Goal: Task Accomplishment & Management: Manage account settings

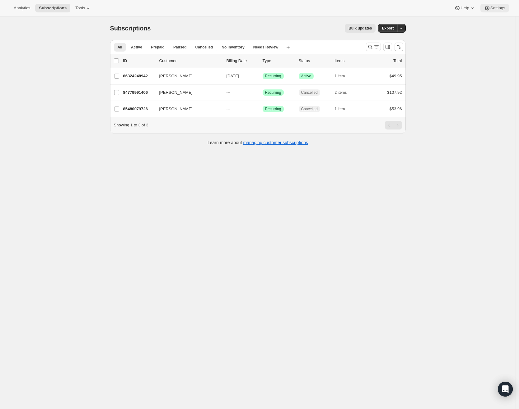
click at [495, 6] on span "Settings" at bounding box center [497, 8] width 15 height 5
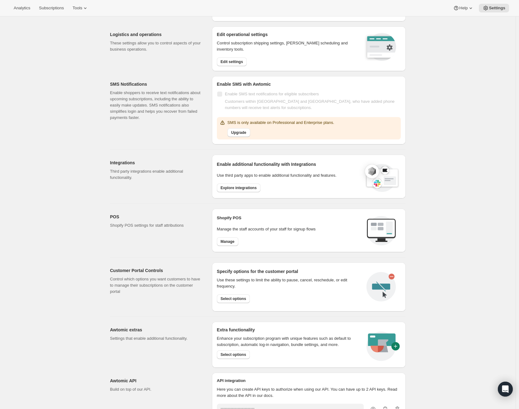
scroll to position [103, 0]
